Goal: Information Seeking & Learning: Find specific fact

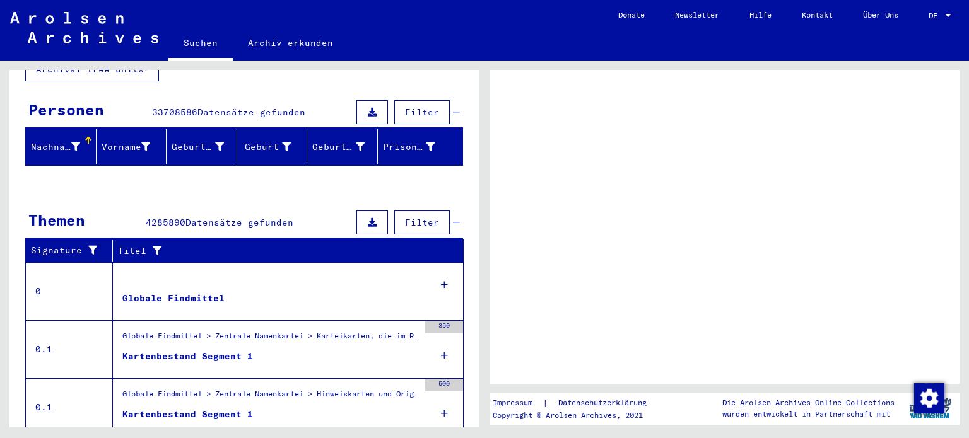
scroll to position [126, 0]
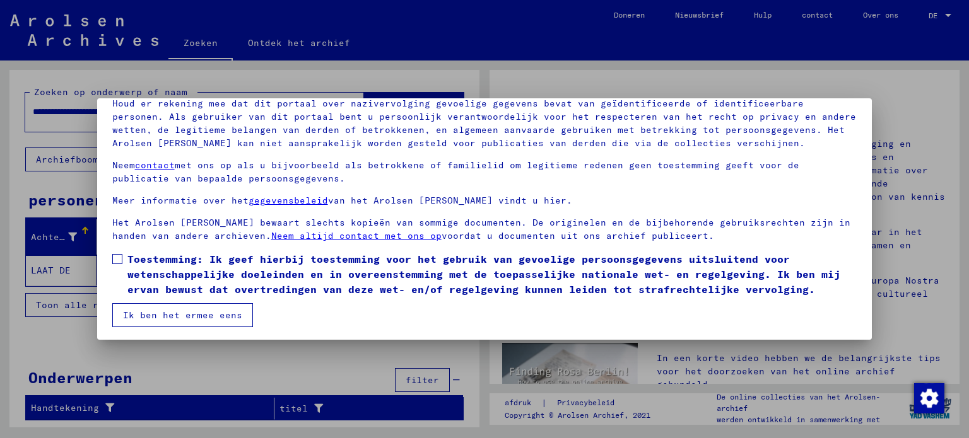
scroll to position [96, 0]
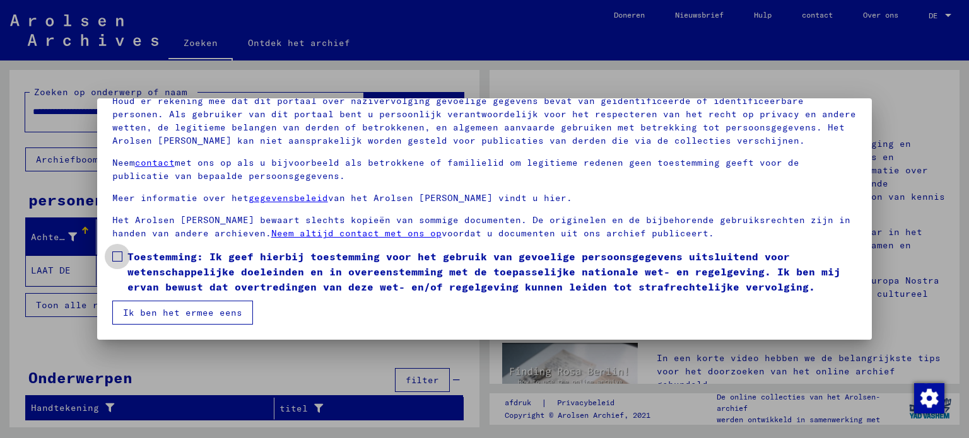
click at [114, 258] on span at bounding box center [117, 257] width 10 height 10
click at [142, 317] on font "Ik ben het ermee eens" at bounding box center [182, 312] width 119 height 11
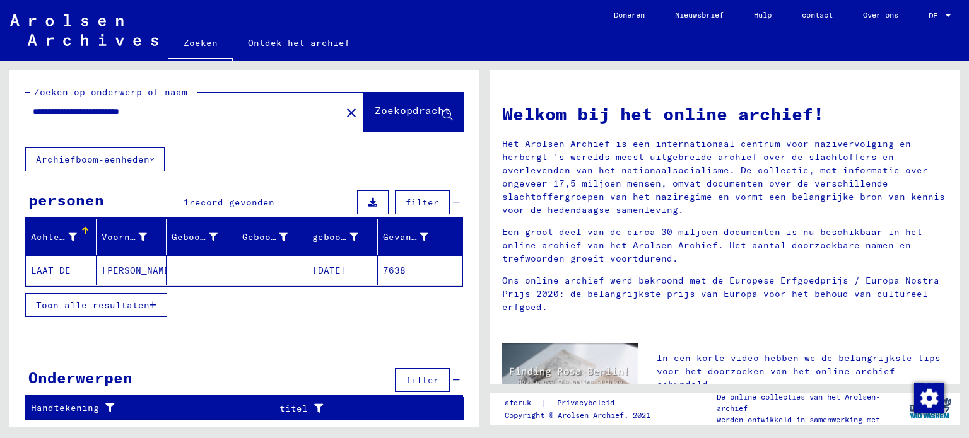
click at [152, 302] on button "Toon alle resultaten" at bounding box center [96, 305] width 142 height 24
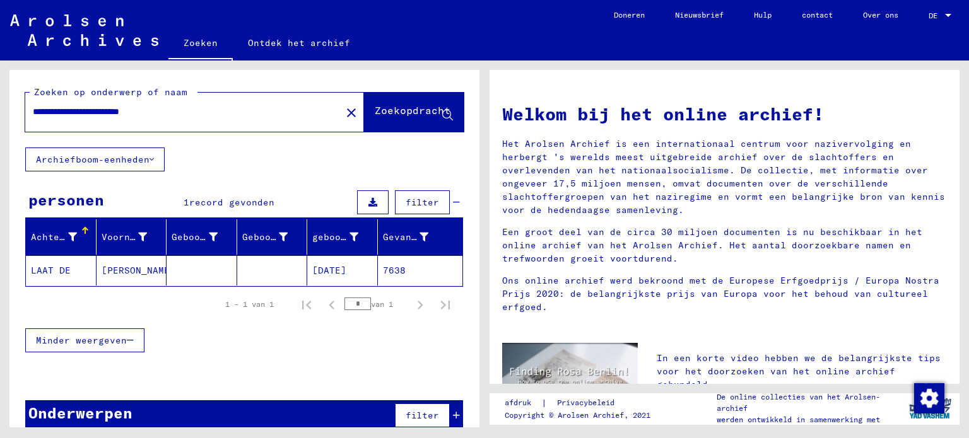
click at [390, 109] on font "Zoekopdracht" at bounding box center [413, 110] width 76 height 13
click at [134, 266] on font "[PERSON_NAME]" at bounding box center [139, 270] width 74 height 11
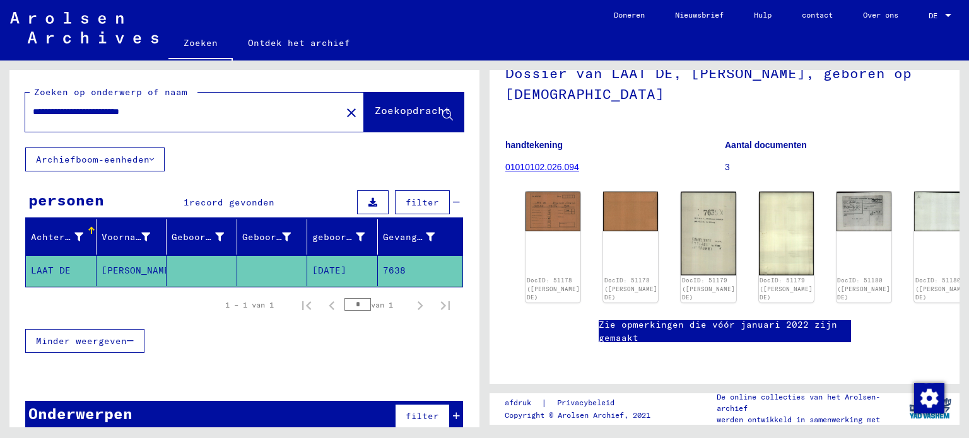
scroll to position [63, 0]
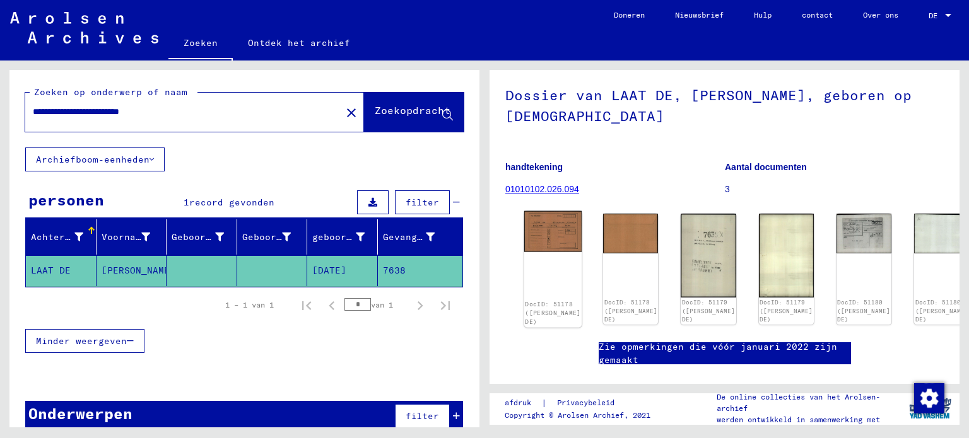
click at [546, 229] on img at bounding box center [553, 231] width 58 height 41
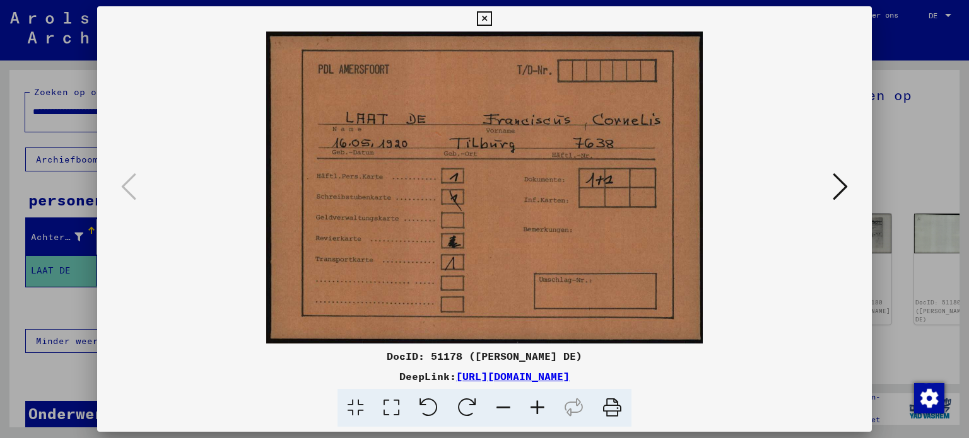
click at [830, 186] on button at bounding box center [840, 188] width 23 height 36
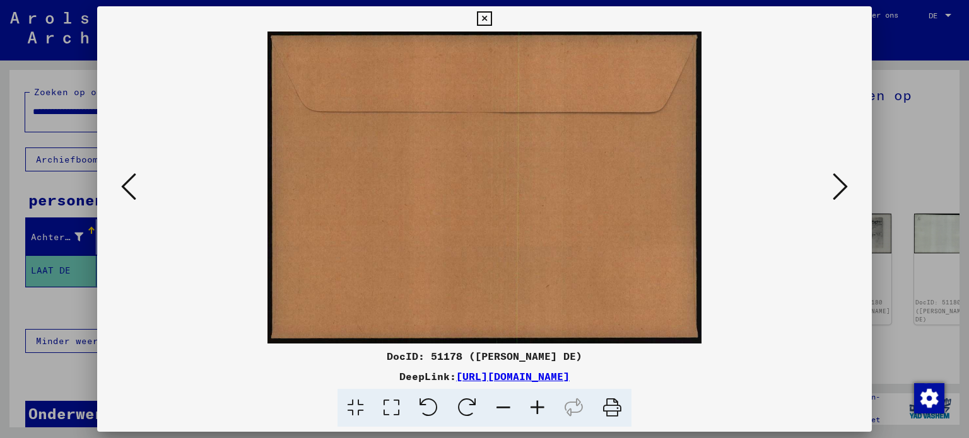
click at [830, 189] on button at bounding box center [840, 188] width 23 height 36
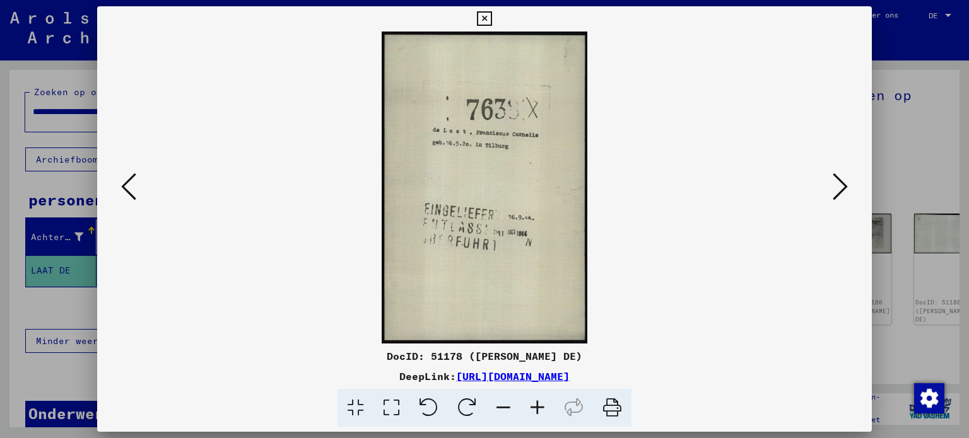
click at [845, 193] on icon at bounding box center [840, 187] width 15 height 30
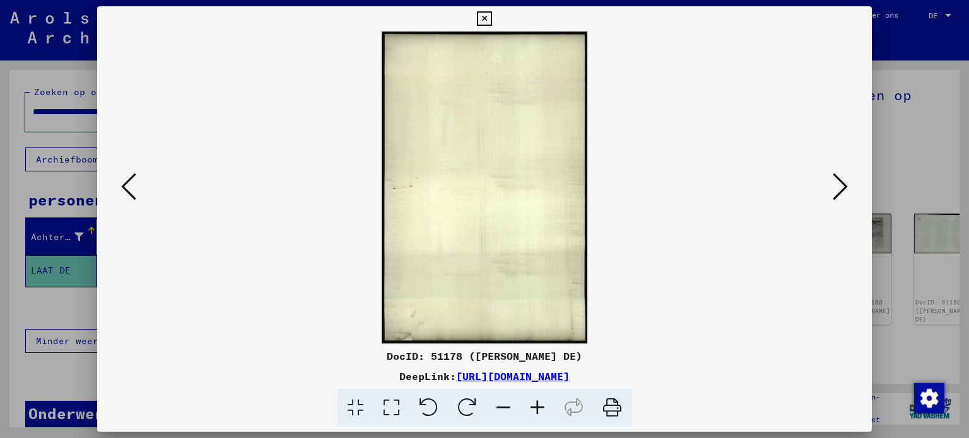
click at [843, 186] on icon at bounding box center [840, 187] width 15 height 30
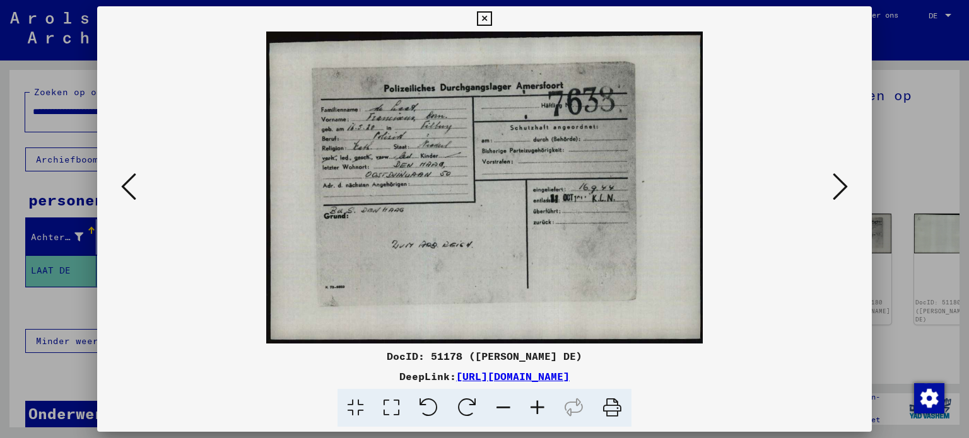
click at [843, 186] on icon at bounding box center [840, 187] width 15 height 30
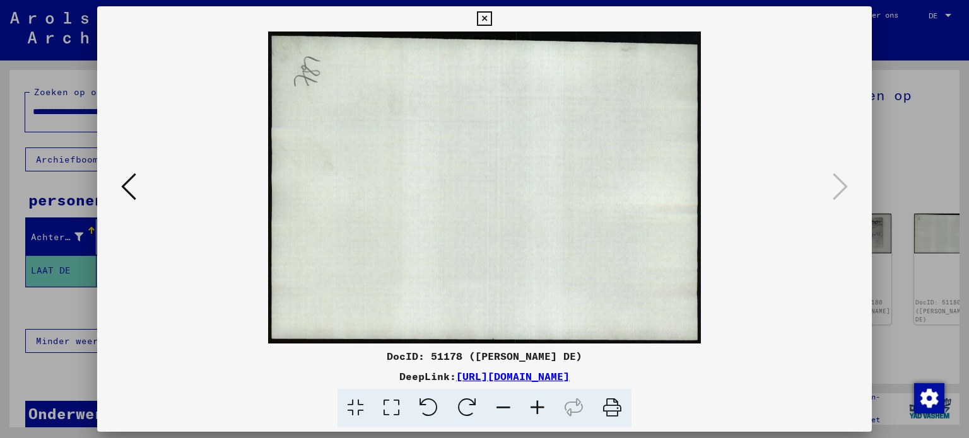
click at [481, 21] on icon at bounding box center [484, 18] width 15 height 15
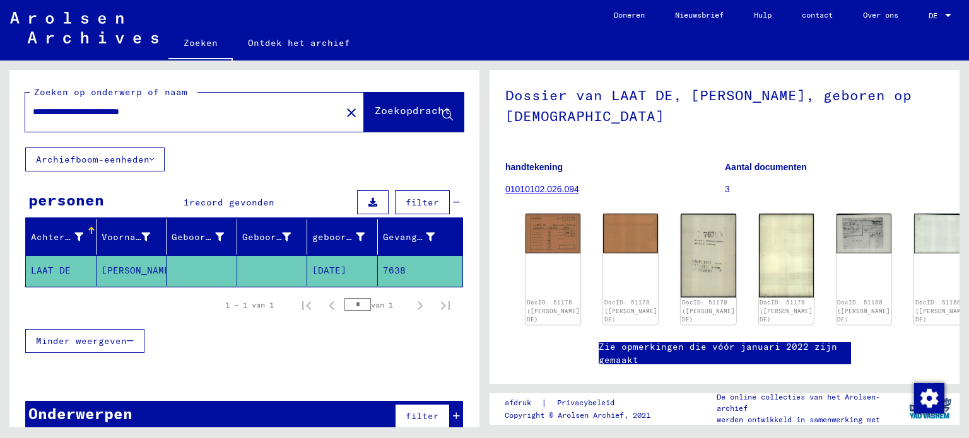
click at [140, 112] on input "**********" at bounding box center [183, 111] width 301 height 13
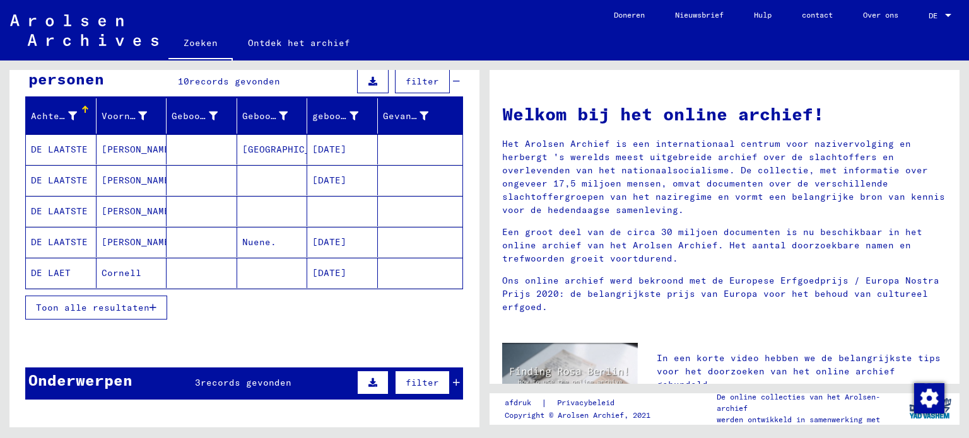
scroll to position [61, 0]
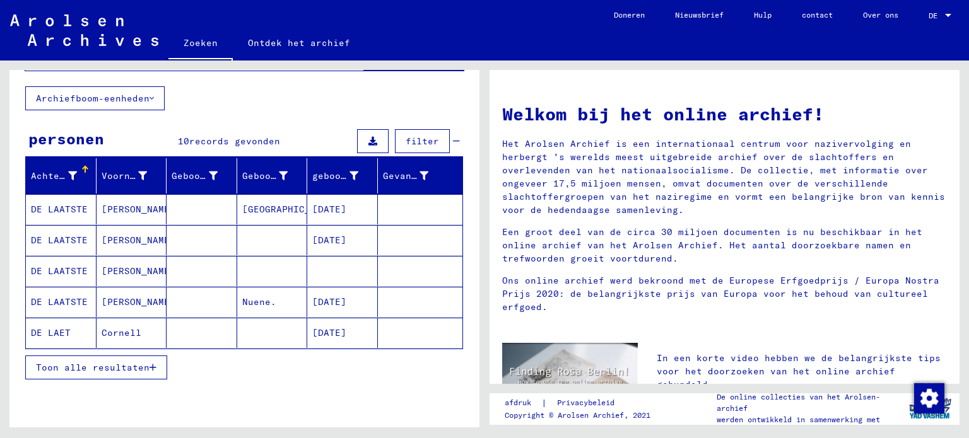
click at [132, 267] on font "[PERSON_NAME]" at bounding box center [139, 271] width 74 height 11
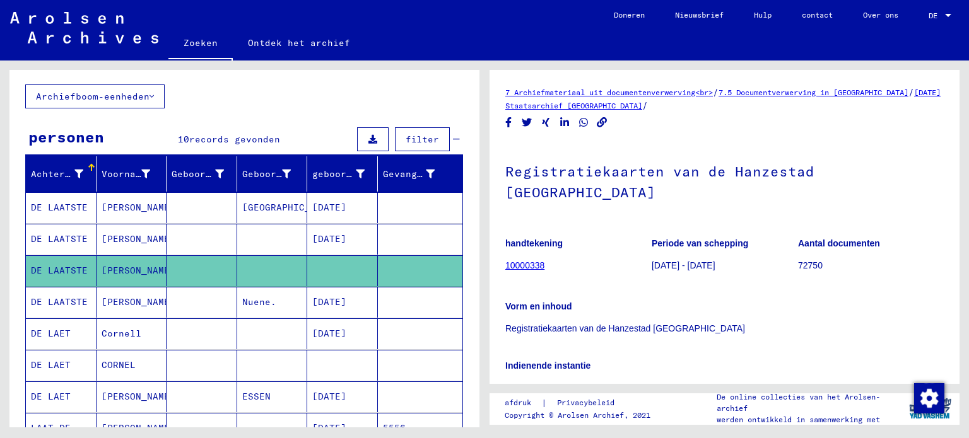
scroll to position [61, 0]
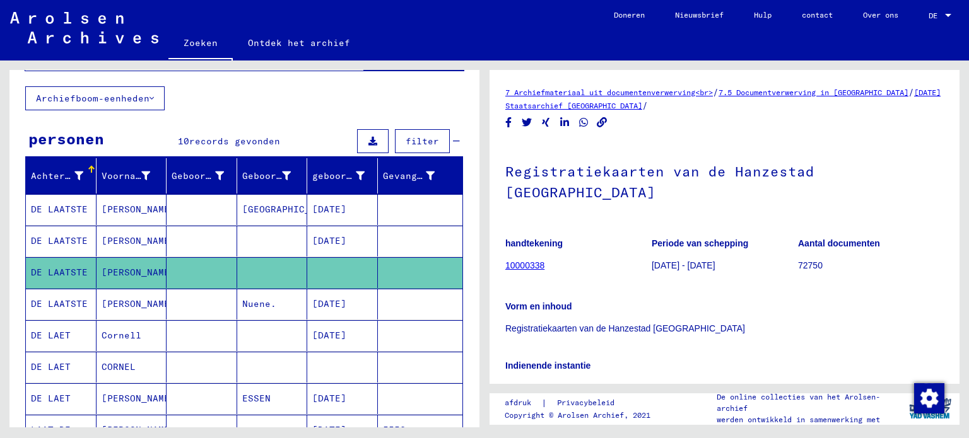
click at [117, 267] on font "[PERSON_NAME]" at bounding box center [139, 272] width 74 height 11
click at [63, 269] on font "DE LAATSTE" at bounding box center [59, 272] width 57 height 11
click at [90, 166] on div at bounding box center [91, 167] width 2 height 2
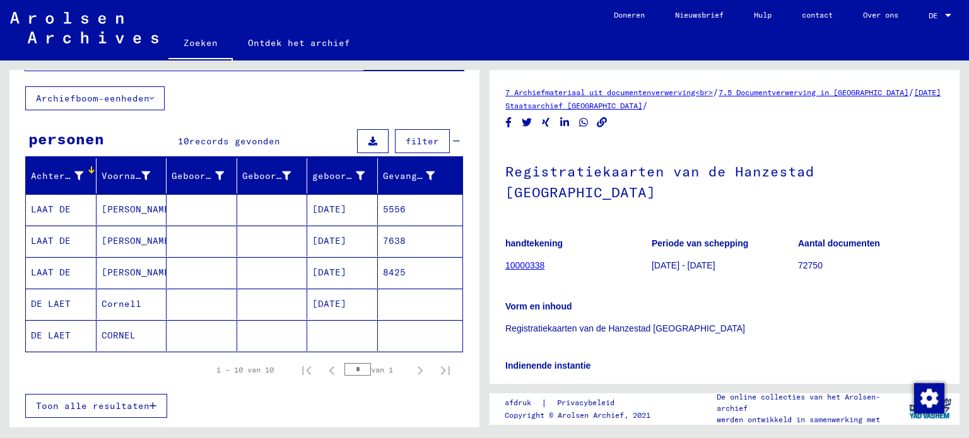
scroll to position [0, 0]
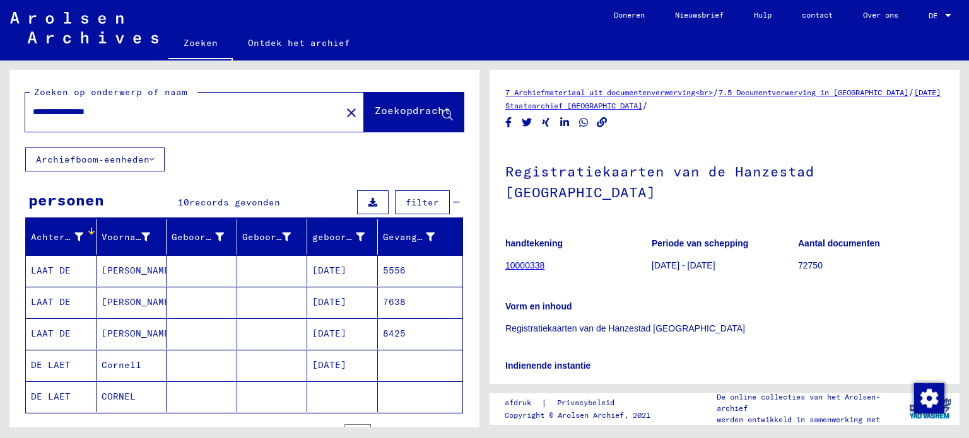
drag, startPoint x: 150, startPoint y: 112, endPoint x: 0, endPoint y: 102, distance: 150.5
click at [0, 102] on div "**********" at bounding box center [242, 244] width 485 height 367
paste input "**"
type input "**********"
click at [389, 109] on font "Zoekopdracht" at bounding box center [413, 110] width 76 height 13
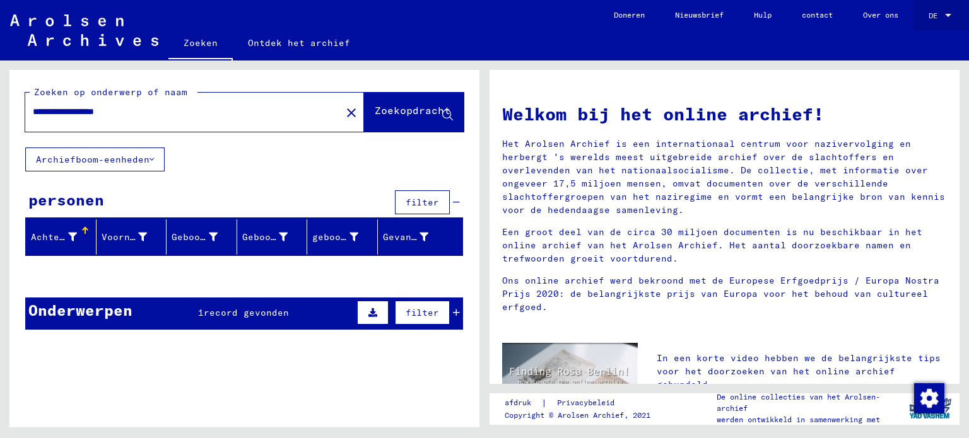
click at [949, 17] on div at bounding box center [948, 15] width 11 height 9
click at [905, 22] on font "Engels" at bounding box center [914, 22] width 26 height 9
click at [274, 47] on font "Ontdek het archief" at bounding box center [299, 42] width 102 height 11
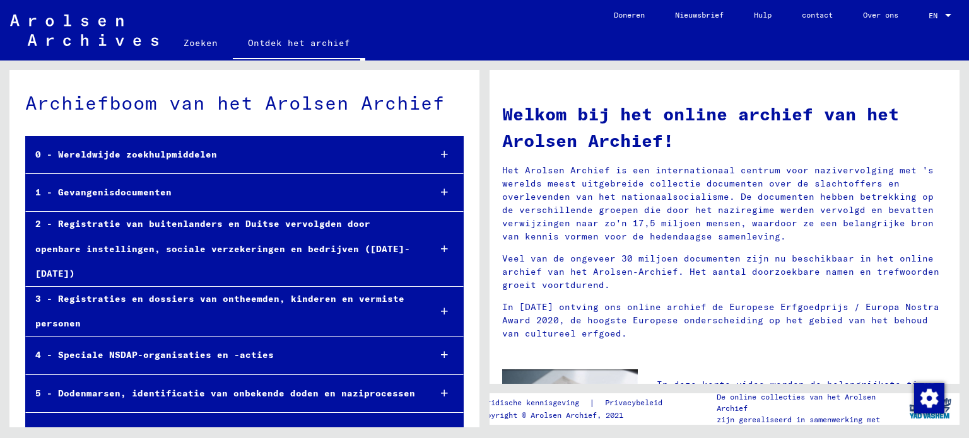
click at [188, 293] on font "3 - Registraties en dossiers van ontheemden, kinderen en vermiste personen" at bounding box center [219, 311] width 369 height 36
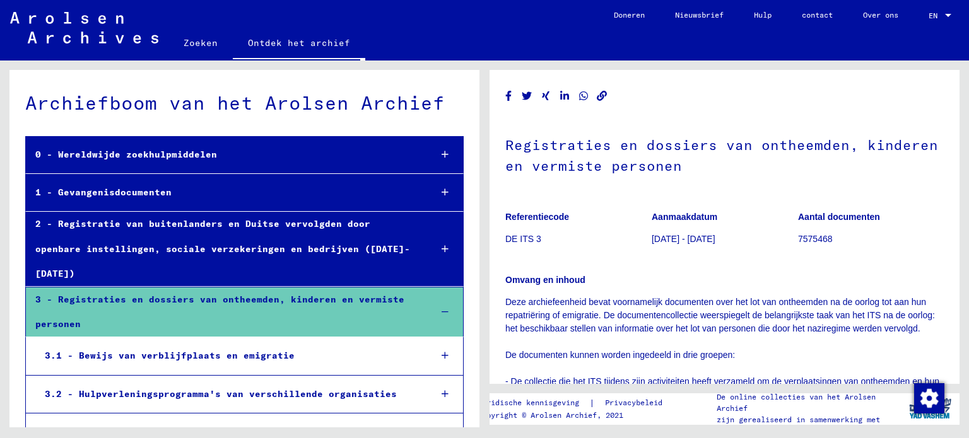
click at [442, 245] on icon at bounding box center [445, 249] width 7 height 9
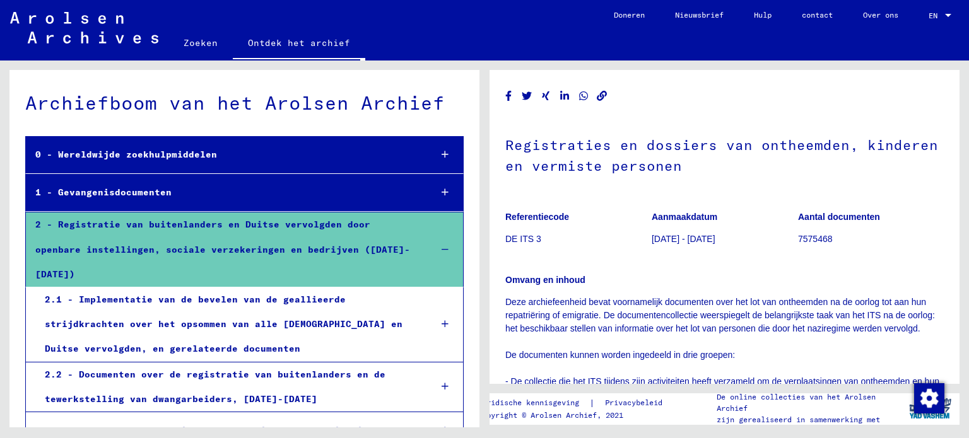
click at [438, 232] on div at bounding box center [444, 250] width 37 height 37
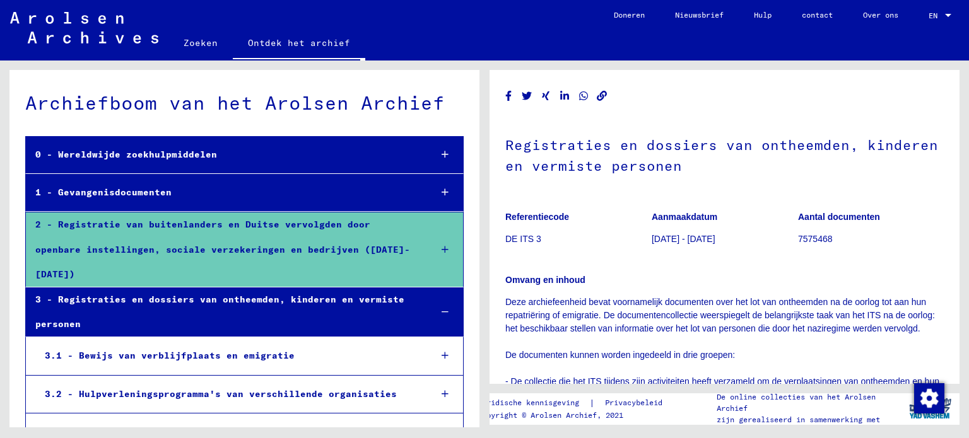
click at [442, 308] on icon at bounding box center [445, 312] width 7 height 9
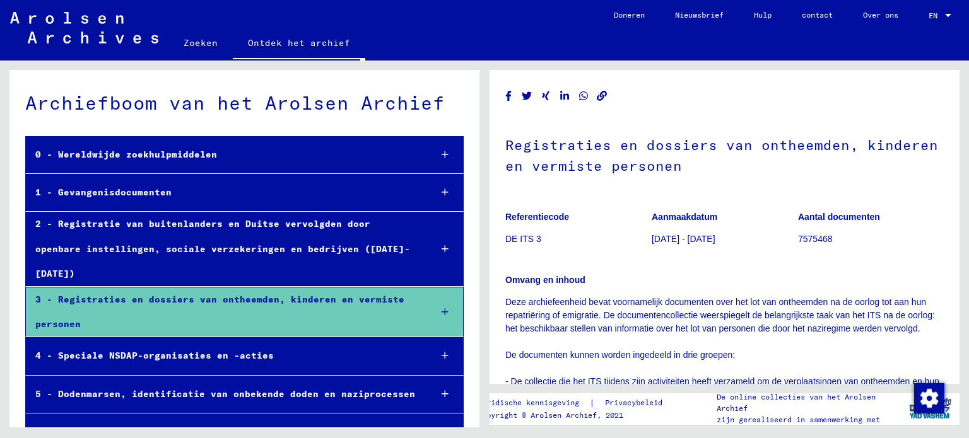
click at [440, 194] on div at bounding box center [444, 192] width 37 height 37
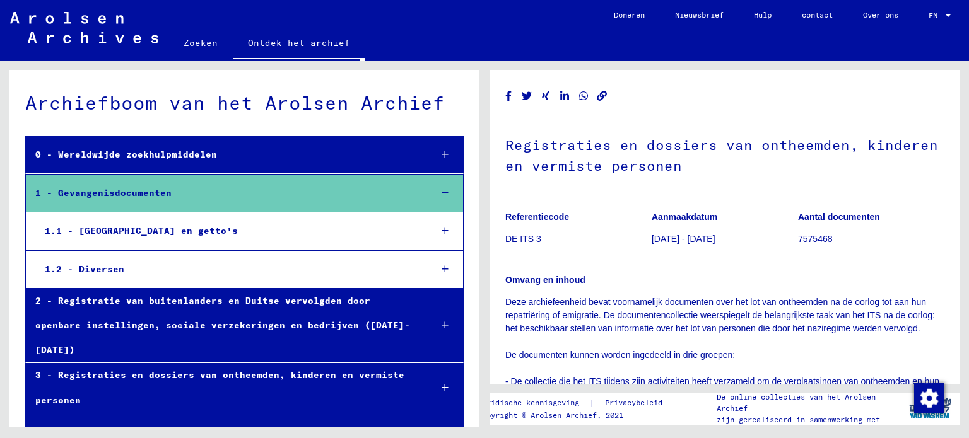
click at [442, 267] on icon at bounding box center [445, 269] width 7 height 9
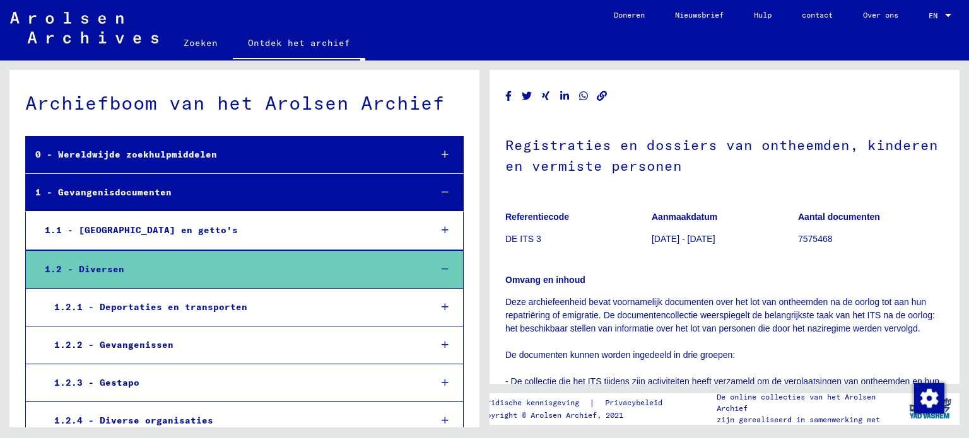
click at [442, 266] on icon at bounding box center [445, 269] width 7 height 9
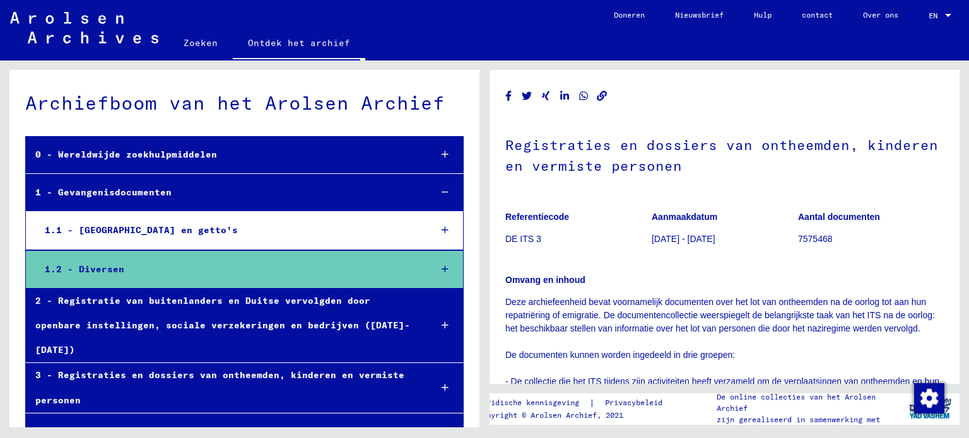
click at [194, 44] on font "Zoeken" at bounding box center [201, 42] width 34 height 11
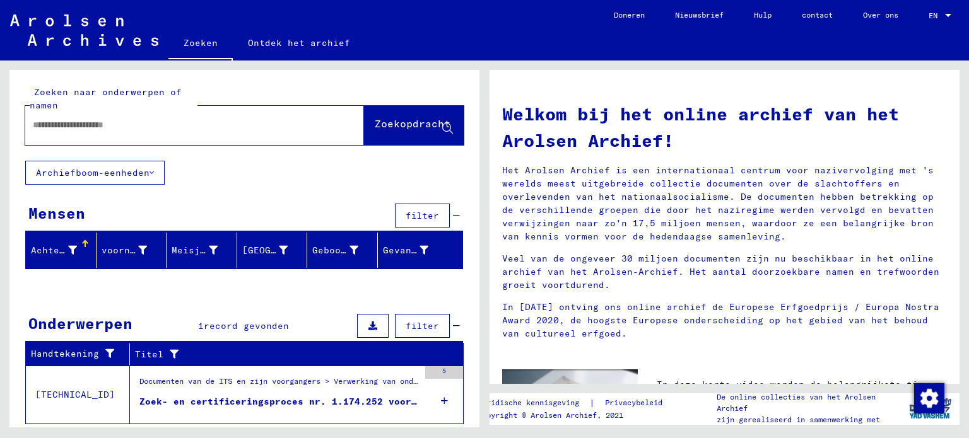
click at [150, 170] on icon at bounding box center [152, 172] width 4 height 9
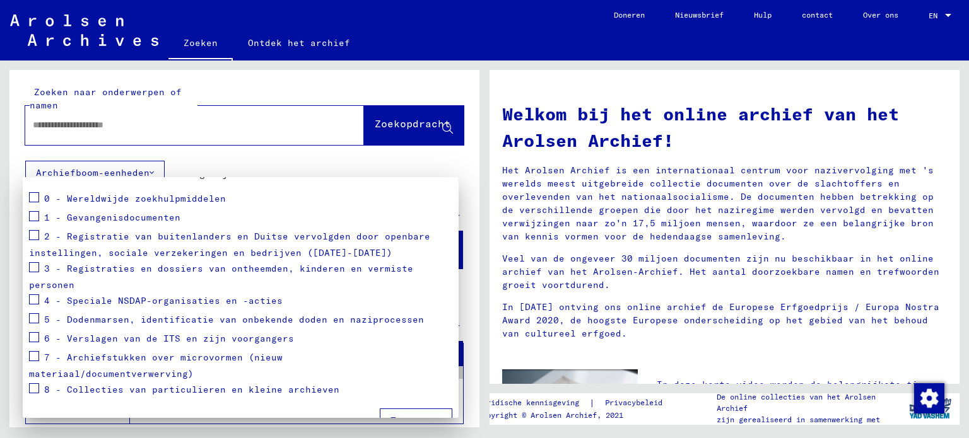
scroll to position [139, 0]
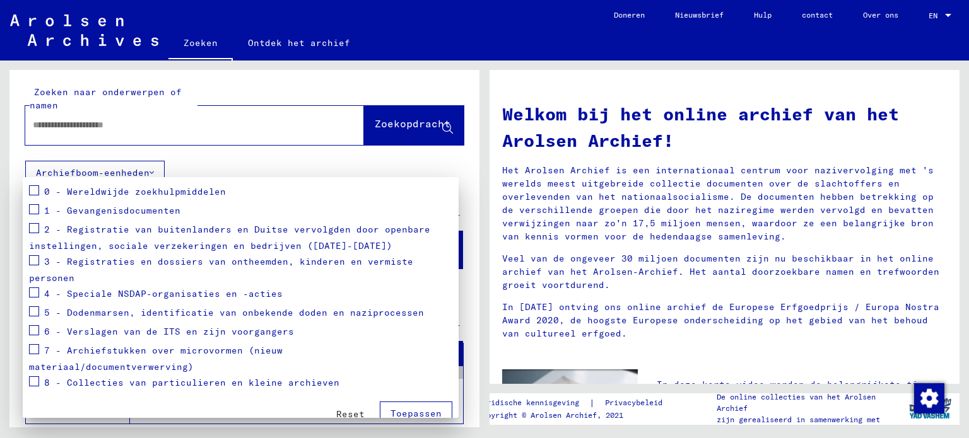
drag, startPoint x: 35, startPoint y: 124, endPoint x: 298, endPoint y: 125, distance: 263.7
click at [298, 125] on div at bounding box center [484, 219] width 969 height 438
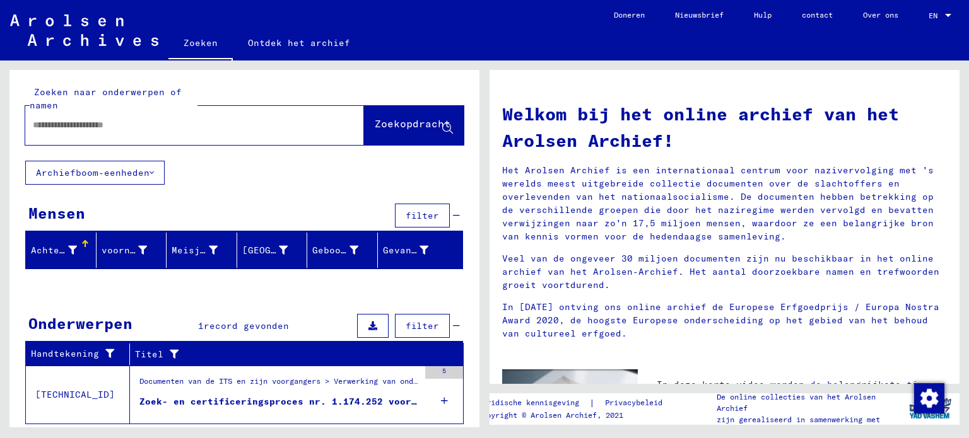
click at [78, 118] on div at bounding box center [175, 125] width 301 height 28
click at [72, 125] on input "text" at bounding box center [179, 125] width 293 height 13
paste input "*********"
type input "*********"
click at [379, 119] on font "Zoekopdracht" at bounding box center [413, 123] width 76 height 13
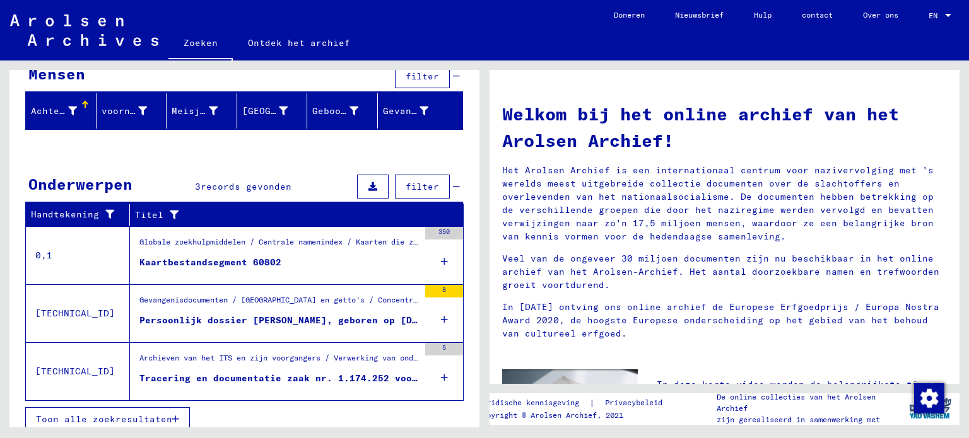
scroll to position [146, 0]
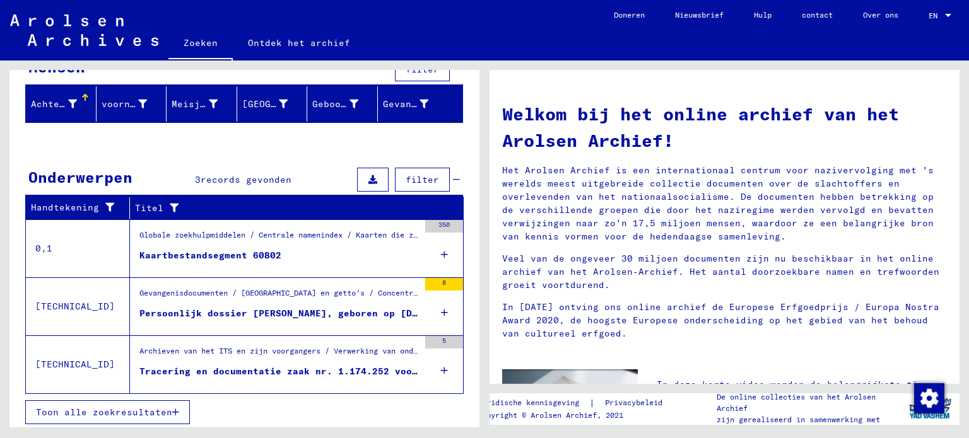
click at [441, 367] on icon at bounding box center [444, 371] width 7 height 44
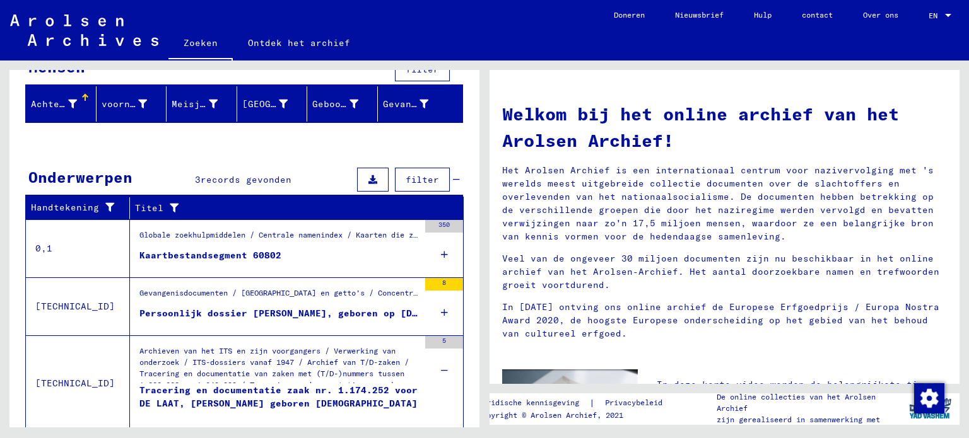
click at [197, 392] on font "Tracering en documentatie zaak nr. 1.174.252 voor DE LAAT, [PERSON_NAME] gebore…" at bounding box center [278, 397] width 278 height 25
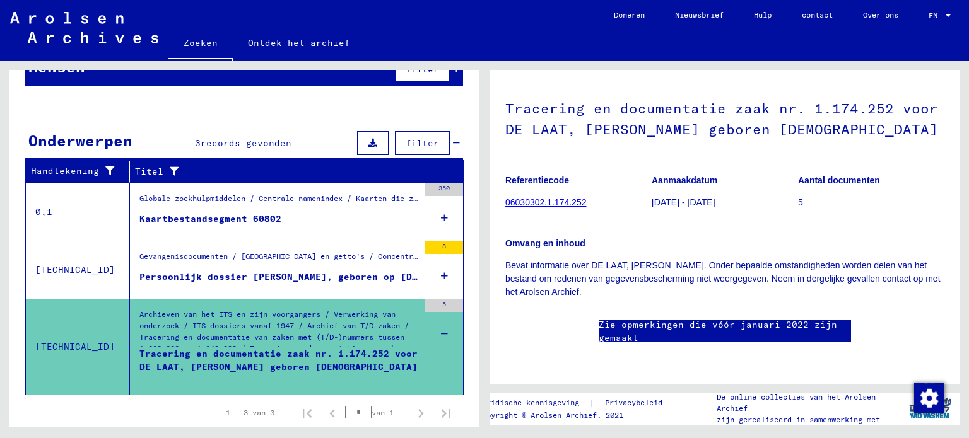
scroll to position [126, 0]
click at [527, 197] on font "06030302.1.174.252" at bounding box center [545, 202] width 81 height 10
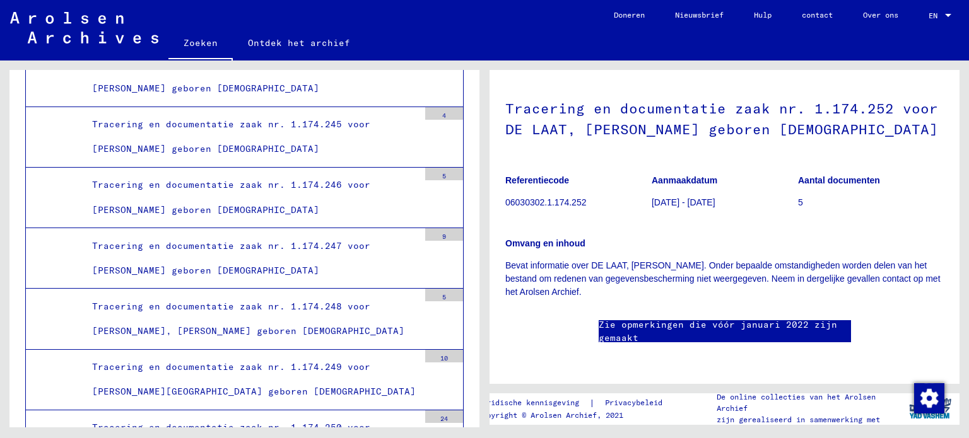
scroll to position [252, 0]
click at [633, 319] on font "Zie opmerkingen die vóór januari 2022 zijn gemaakt" at bounding box center [718, 331] width 238 height 25
